Goal: Find specific page/section: Find specific page/section

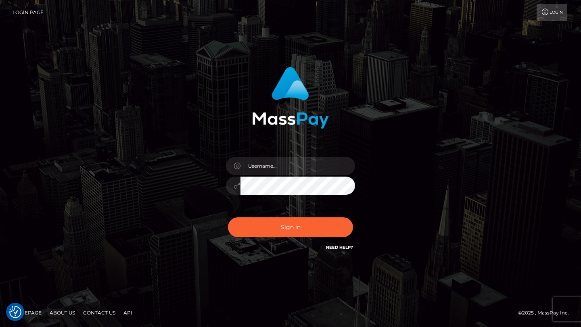
click at [378, 225] on div "Sign in" at bounding box center [291, 159] width 212 height 197
click at [294, 165] on input "text" at bounding box center [297, 166] width 115 height 18
type input "tyler.gig"
click at [292, 234] on button "Sign in" at bounding box center [290, 227] width 125 height 20
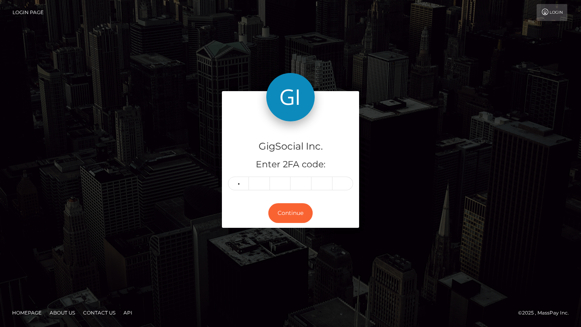
type input "5"
type input "7"
type input "4"
type input "0"
type input "9"
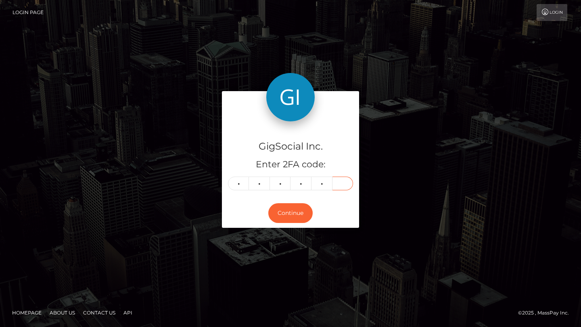
type input "4"
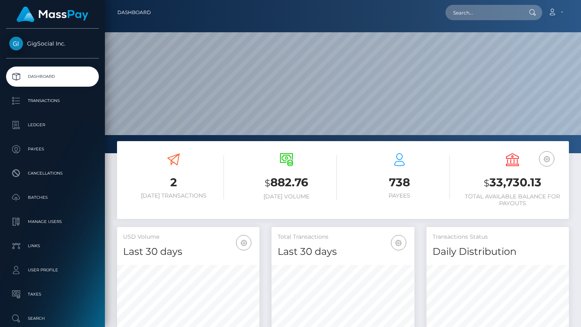
scroll to position [143, 142]
click at [491, 13] on input "text" at bounding box center [483, 12] width 76 height 15
paste input "mjohreisen@gmail.com"
click at [474, 11] on input "mjohreisen@gmail.com" at bounding box center [483, 12] width 76 height 15
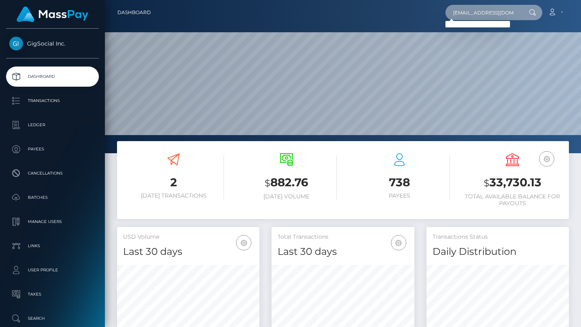
click at [474, 11] on input "mjohreisen@gmail.com" at bounding box center [483, 12] width 76 height 15
paste input "guandreo@hot"
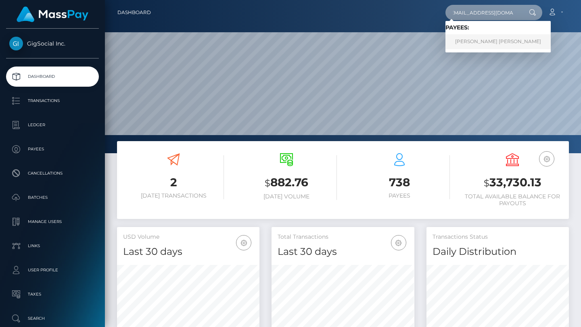
type input "guandreo@hotmail.com"
click at [493, 46] on link "Vanessa Maria Abreu de Souza" at bounding box center [497, 41] width 105 height 15
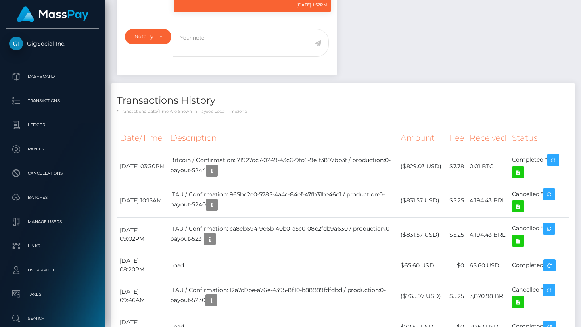
scroll to position [488, 0]
